Goal: Transaction & Acquisition: Subscribe to service/newsletter

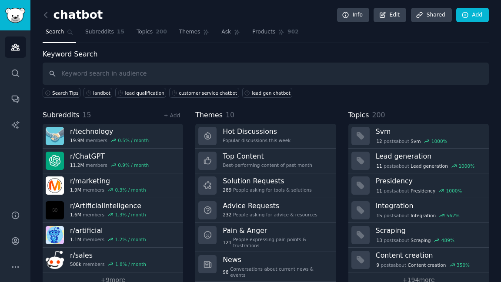
click at [167, 77] on input "text" at bounding box center [266, 74] width 447 height 22
type input "n8n"
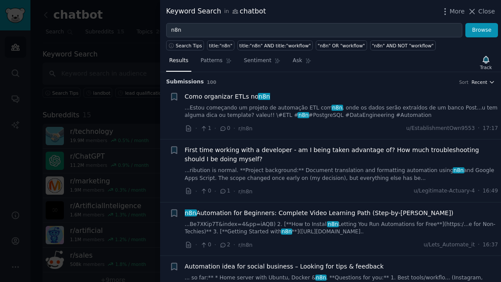
click at [489, 81] on icon "button" at bounding box center [492, 82] width 6 height 6
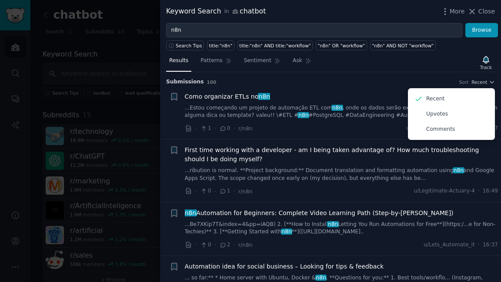
click at [362, 73] on div "Submission s 100 Sort Recent Recent Upvotes Comments" at bounding box center [330, 79] width 329 height 14
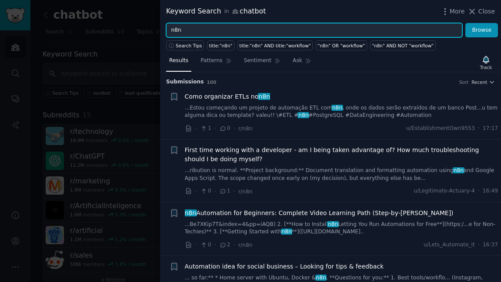
click at [192, 32] on input "n8n" at bounding box center [314, 30] width 296 height 15
click at [466, 23] on button "Browse" at bounding box center [482, 30] width 33 height 15
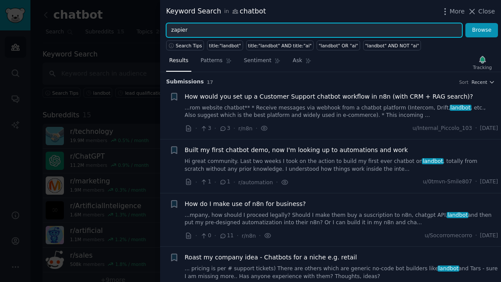
type input "zapier"
click at [466, 23] on button "Browse" at bounding box center [482, 30] width 33 height 15
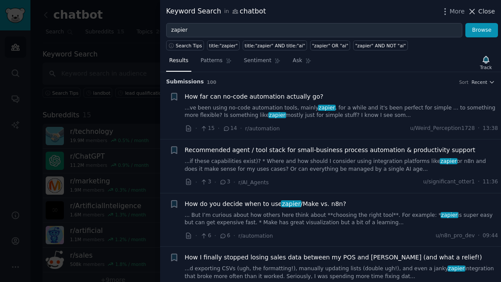
click at [487, 8] on span "Close" at bounding box center [487, 11] width 17 height 9
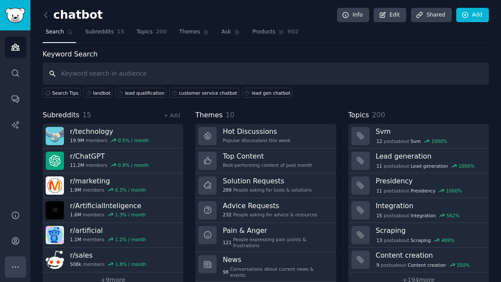
click at [13, 272] on button "More" at bounding box center [15, 267] width 21 height 21
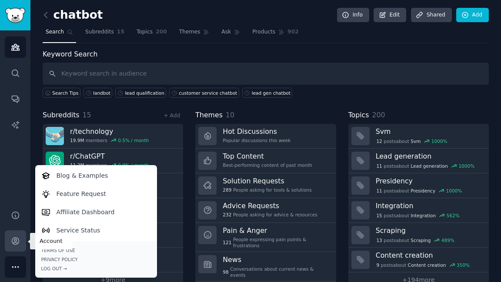
click at [11, 246] on icon "Sidebar" at bounding box center [15, 241] width 9 height 9
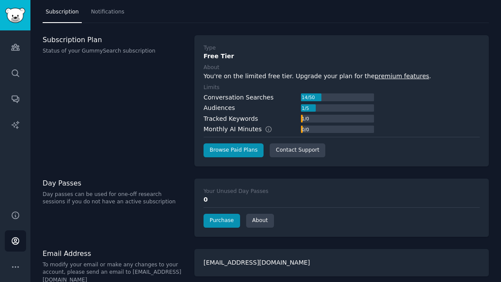
scroll to position [26, 0]
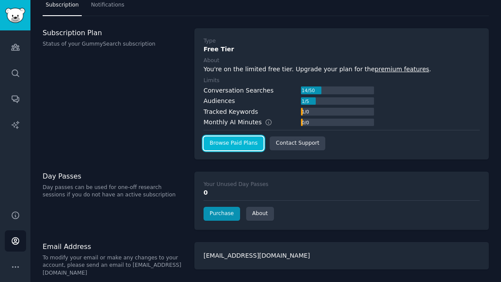
click at [232, 146] on link "Browse Paid Plans" at bounding box center [234, 144] width 60 height 14
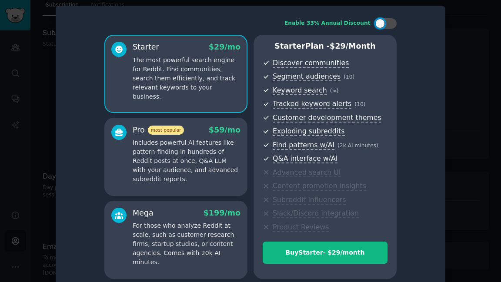
click at [211, 178] on p "Includes powerful AI features like pattern-finding in hundreds of Reddit posts …" at bounding box center [187, 161] width 108 height 46
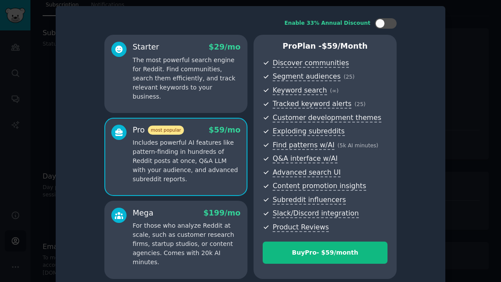
click at [463, 70] on div at bounding box center [250, 141] width 501 height 282
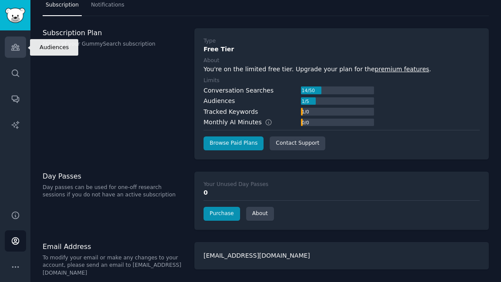
click at [14, 50] on icon "Sidebar" at bounding box center [15, 47] width 9 height 9
